Goal: Task Accomplishment & Management: Manage account settings

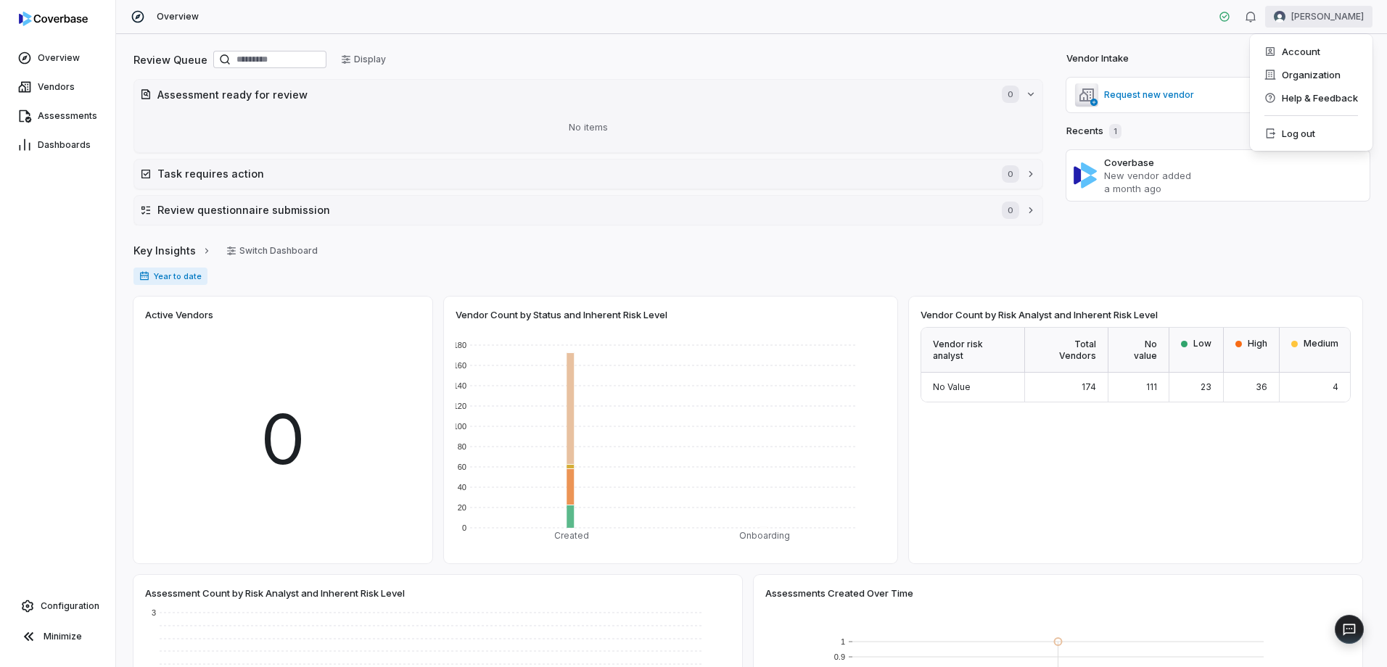
click at [1286, 15] on html "Overview Vendors Assessments Dashboards Configuration Minimize Overview Scott N…" at bounding box center [693, 333] width 1387 height 667
click at [1293, 133] on div "Log out" at bounding box center [1311, 133] width 111 height 23
